Goal: Transaction & Acquisition: Download file/media

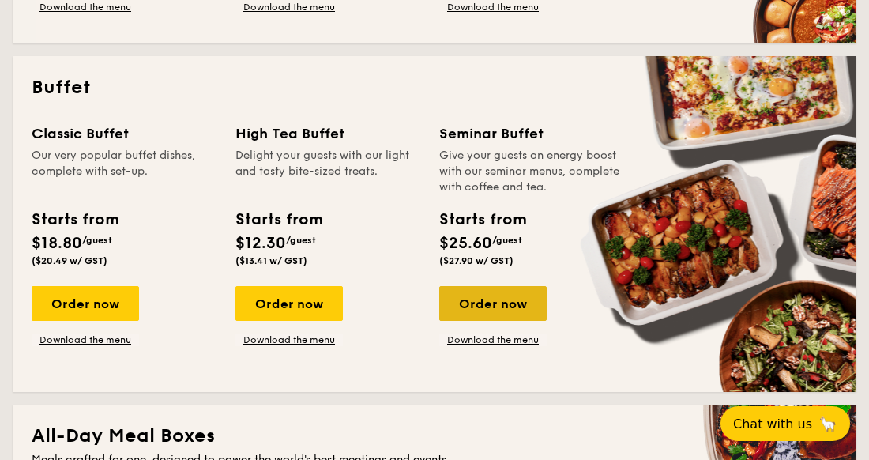
scroll to position [652, 0]
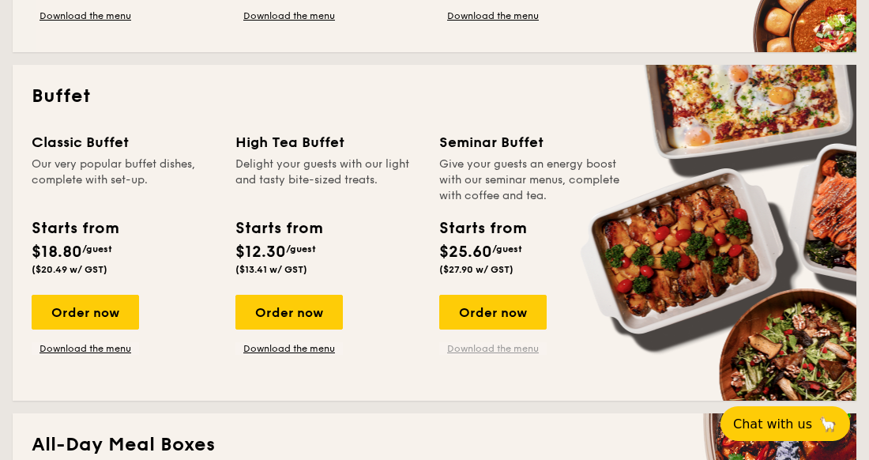
click at [502, 347] on link "Download the menu" at bounding box center [492, 348] width 107 height 13
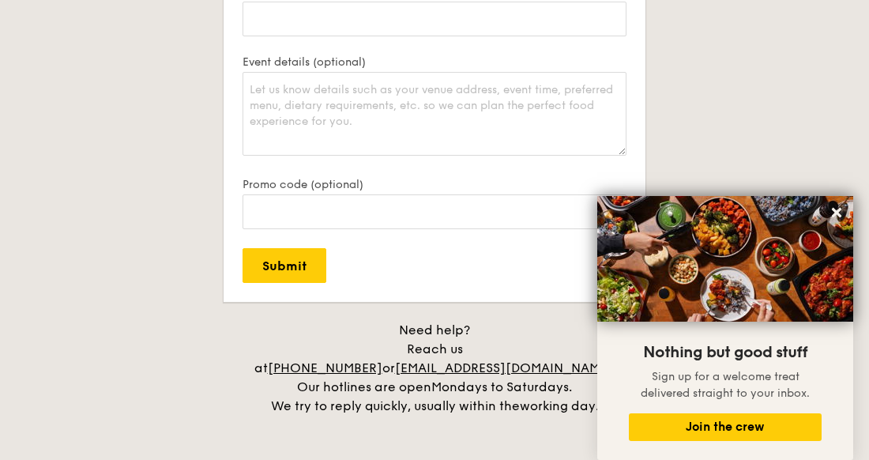
scroll to position [3269, 0]
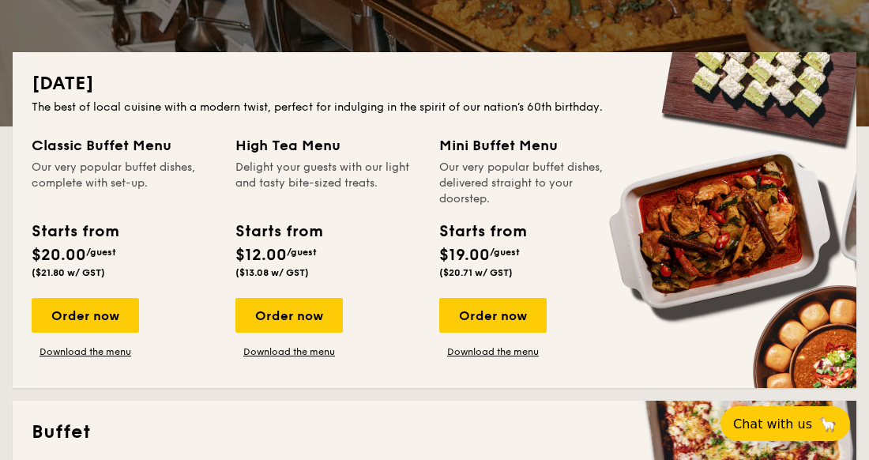
scroll to position [316, 0]
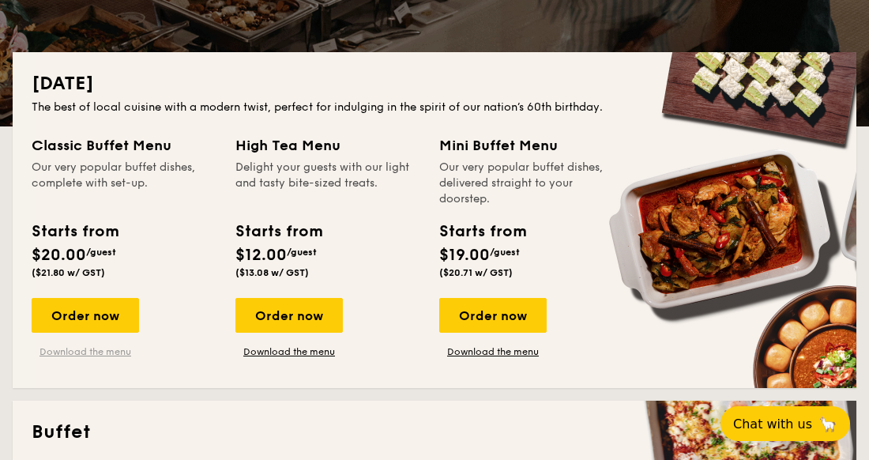
click at [105, 352] on link "Download the menu" at bounding box center [85, 351] width 107 height 13
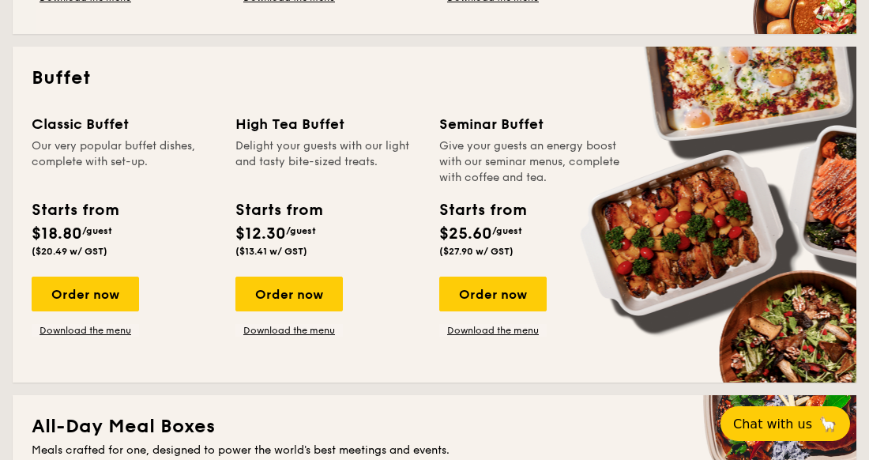
scroll to position [671, 0]
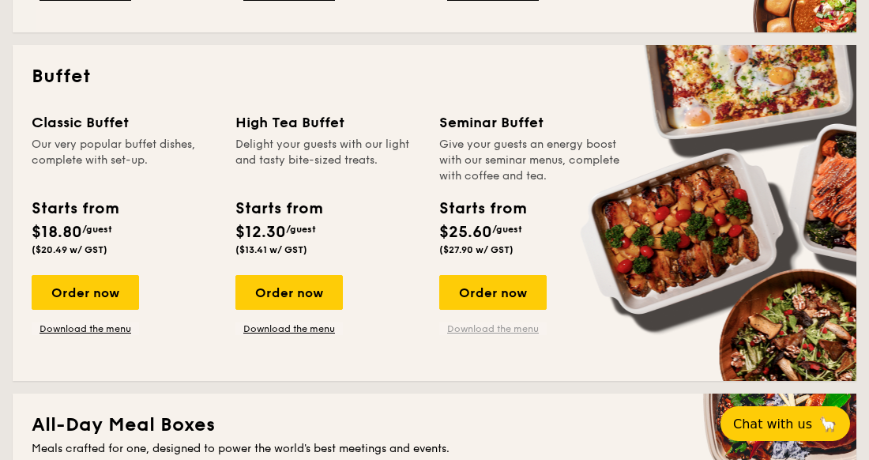
click at [501, 329] on link "Download the menu" at bounding box center [492, 328] width 107 height 13
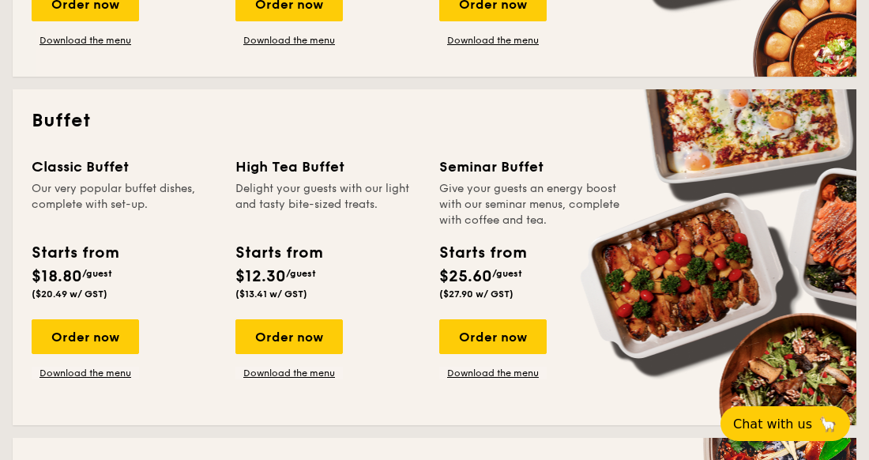
scroll to position [652, 0]
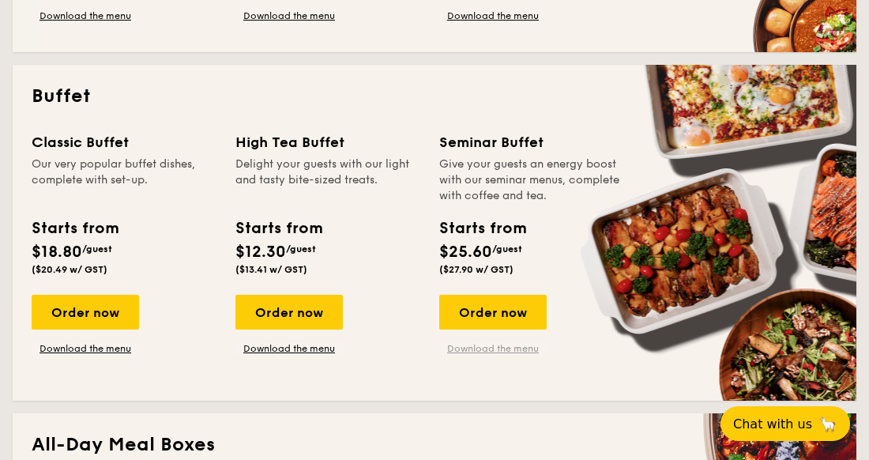
click at [509, 351] on link "Download the menu" at bounding box center [492, 348] width 107 height 13
